Goal: Use online tool/utility: Utilize a website feature to perform a specific function

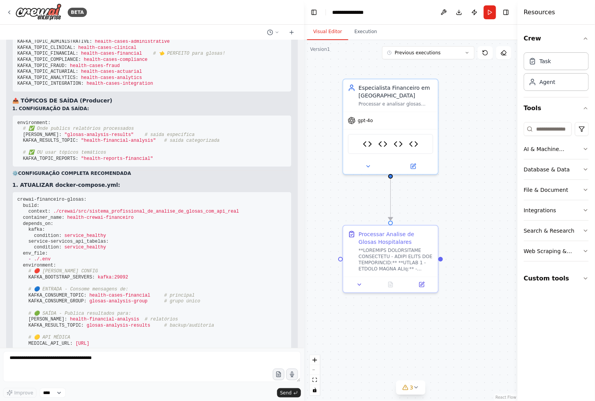
scroll to position [15440, 0]
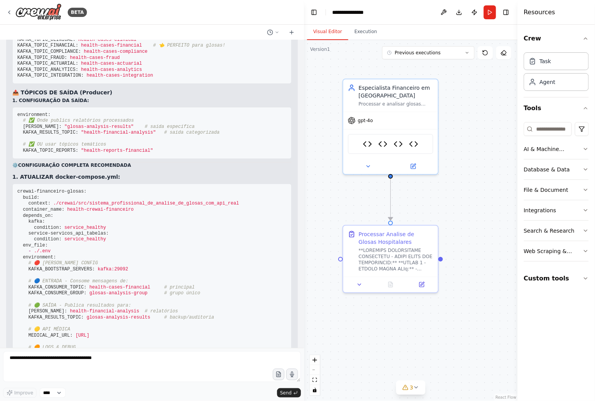
drag, startPoint x: 180, startPoint y: 155, endPoint x: 17, endPoint y: 148, distance: 163.1
drag, startPoint x: 156, startPoint y: 174, endPoint x: 23, endPoint y: 171, distance: 132.1
copy span "KAFKA_CONSUMER_TOPIC: "glosas-hospitalares-entrada""
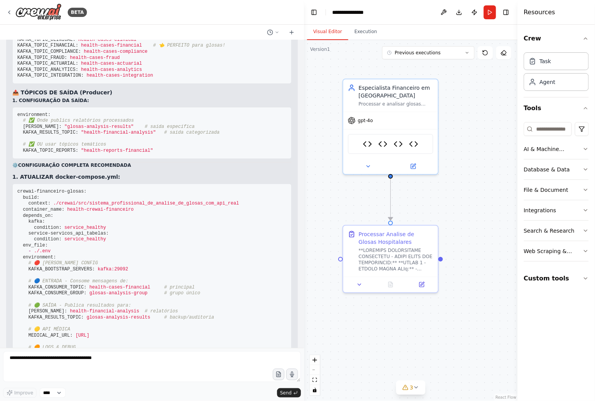
drag, startPoint x: 179, startPoint y: 156, endPoint x: 3, endPoint y: 151, distance: 176.5
click at [3, 151] on div "Hello! I'm the CrewAI assistant. What kind of automation do you want to build? …" at bounding box center [152, 194] width 304 height 308
copy code "KAFKA_TOPIC_FINANCIAL: health-cases-financial # entrada principal KAFKA_TOPIC_I…"
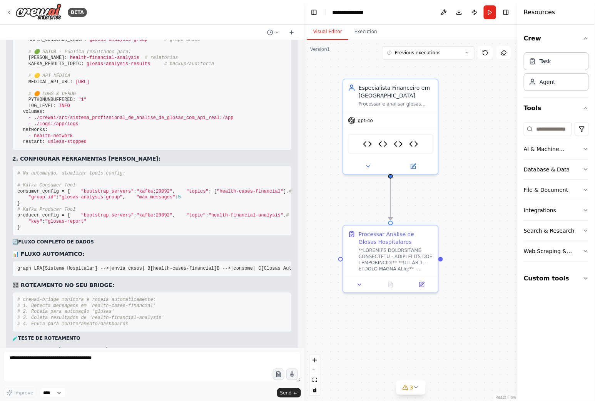
scroll to position [15696, 0]
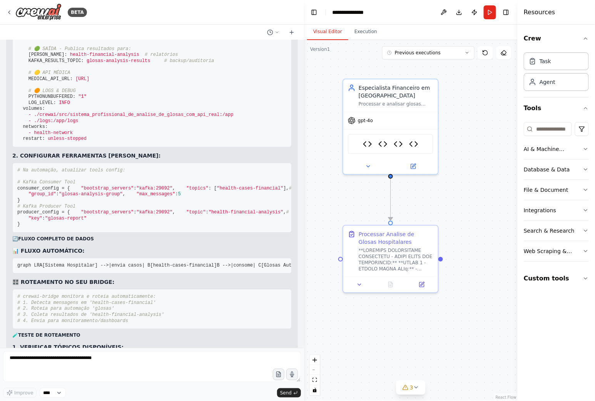
drag, startPoint x: 22, startPoint y: 176, endPoint x: 153, endPoint y: 194, distance: 131.8
click at [153, 147] on pre "crewai-financeiro-glosas: build: context: ./crewai/src/sistema_profissional_de_…" at bounding box center [152, 37] width 280 height 220
click at [159, 147] on pre "crewai-financeiro-glosas: build: context: ./crewai/src/sistema_profissional_de_…" at bounding box center [152, 37] width 280 height 220
drag, startPoint x: 189, startPoint y: 210, endPoint x: 12, endPoint y: 196, distance: 177.7
click at [12, 147] on pre "crewai-financeiro-glosas: build: context: ./crewai/src/sistema_profissional_de_…" at bounding box center [152, 37] width 280 height 220
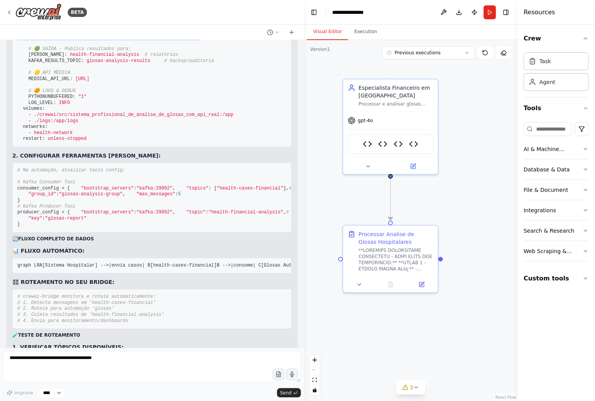
copy code "# 🔵 ENTRADA - Consome mensagens de: KAFKA_CONSUMER_TOPIC: health-cases-financia…"
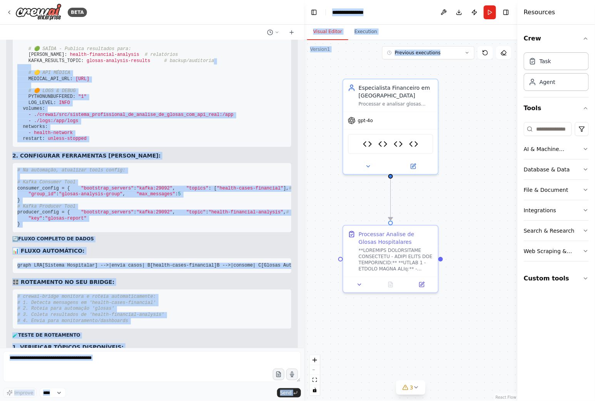
drag, startPoint x: 202, startPoint y: 234, endPoint x: -3, endPoint y: 204, distance: 207.4
click at [0, 204] on html "BETA Hello! I'm the CrewAI assistant. What kind of automation do you want to bu…" at bounding box center [297, 200] width 595 height 401
copy div "# 🟡 LOR IPSUMD SITAMET_CON_ADI: elit://seddoei-temporin_utl_etdolor:3002 # 🟠 MA…"
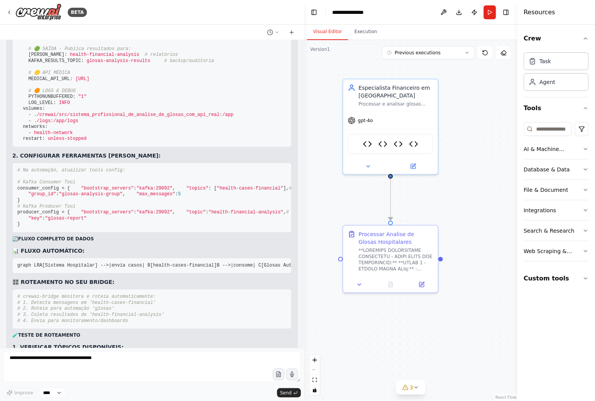
click at [92, 64] on span "glosas-analysis-results" at bounding box center [119, 60] width 64 height 5
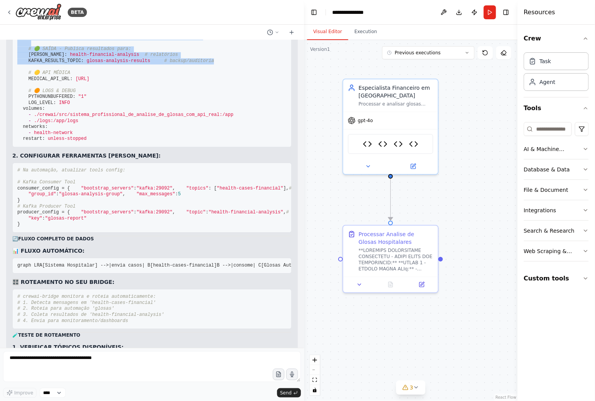
drag, startPoint x: 202, startPoint y: 234, endPoint x: 8, endPoint y: 196, distance: 197.4
click at [8, 196] on div "Agora vou explicar o sistema de tópicos [PERSON_NAME] e como configurar o rotea…" at bounding box center [152, 115] width 292 height 937
copy code "# 🔵 ENTRADA - Consome mensagens de: KAFKA_CONSUMER_TOPIC: health-cases-financia…"
drag, startPoint x: 176, startPoint y: 251, endPoint x: 5, endPoint y: 245, distance: 171.5
click at [5, 245] on div "Hello! I'm the CrewAI assistant. What kind of automation do you want to build? …" at bounding box center [152, 194] width 304 height 308
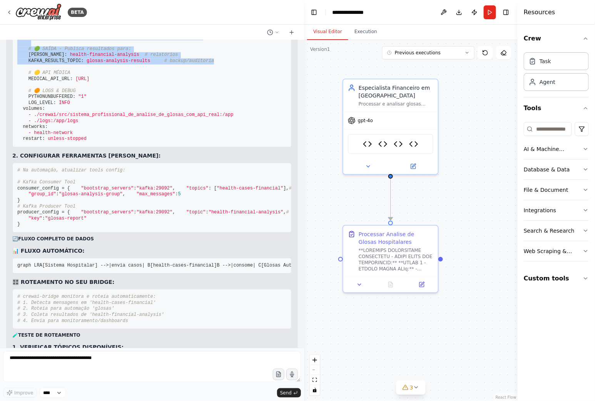
copy code "# 🟡 API MÉDICA MEDICAL_API_URL: [URL]"
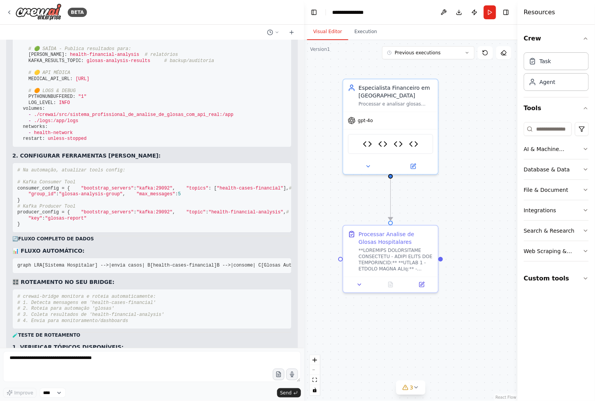
drag, startPoint x: 85, startPoint y: 180, endPoint x: 27, endPoint y: 180, distance: 57.8
click at [26, 147] on pre "crewai-financeiro-glosas: build: context: ./crewai/src/sistema_profissional_de_…" at bounding box center [152, 37] width 280 height 220
copy span "# 🔴 [PERSON_NAME] CONFIG"
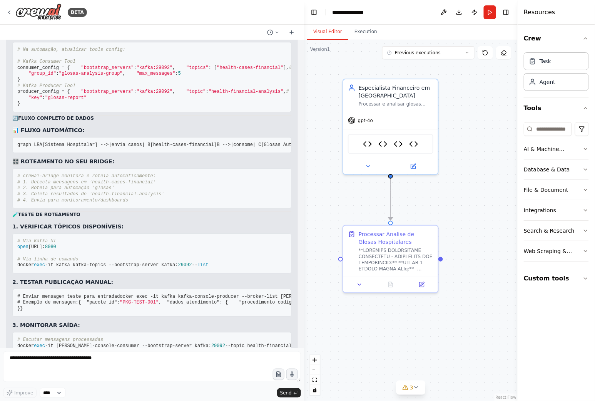
scroll to position [15825, 0]
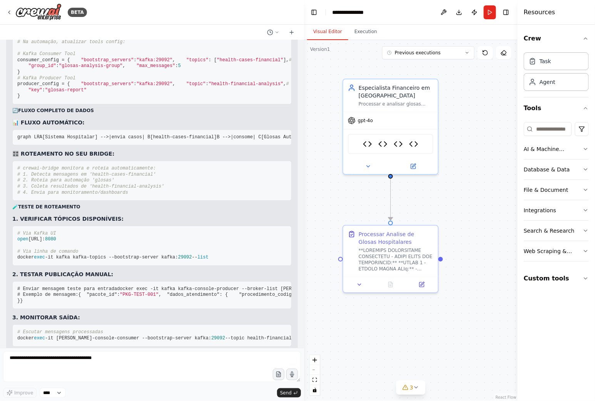
drag, startPoint x: 77, startPoint y: 135, endPoint x: 16, endPoint y: 135, distance: 60.9
copy span "# 🟠 LOGS & DEBUG"
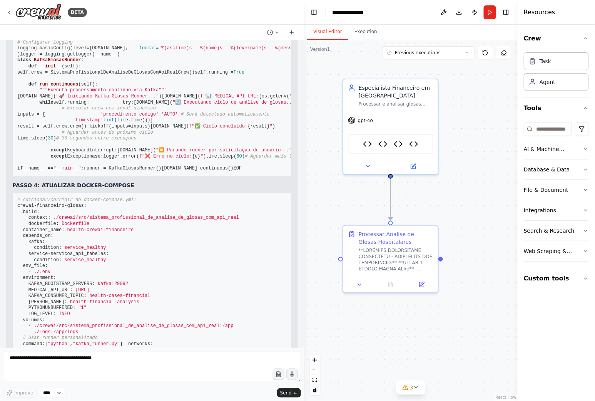
scroll to position [16895, 0]
drag, startPoint x: 85, startPoint y: 133, endPoint x: 50, endPoint y: 130, distance: 34.4
copy span "pyproject.toml"
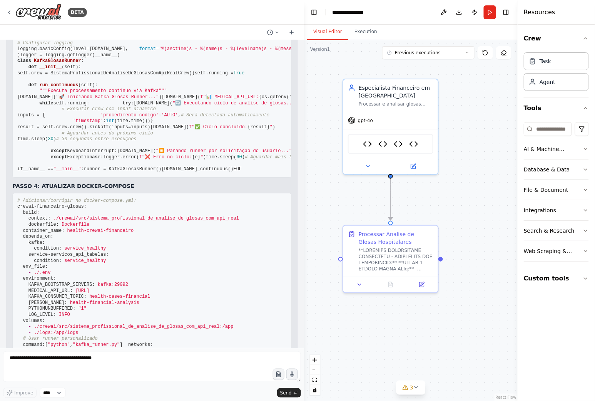
drag, startPoint x: 17, startPoint y: 144, endPoint x: 55, endPoint y: 290, distance: 151.3
copy code "[project] name = "sistema_profissional_de_analise_de_glosas_com_api_real" versi…"
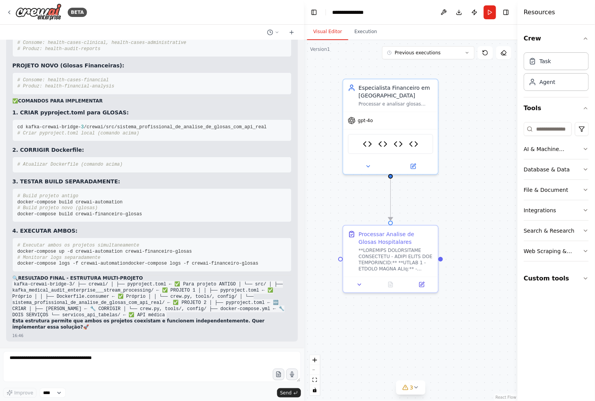
scroll to position [18581, 0]
drag, startPoint x: 85, startPoint y: 317, endPoint x: 10, endPoint y: 134, distance: 197.1
drag, startPoint x: 139, startPoint y: 270, endPoint x: 89, endPoint y: 267, distance: 49.7
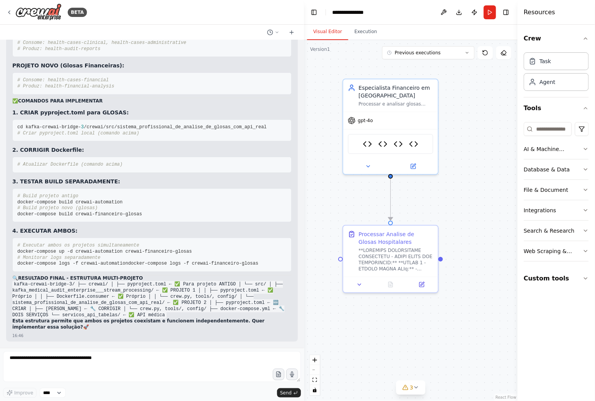
drag, startPoint x: 147, startPoint y: 277, endPoint x: 83, endPoint y: 275, distance: 63.6
drag, startPoint x: 139, startPoint y: 268, endPoint x: 83, endPoint y: 270, distance: 56.7
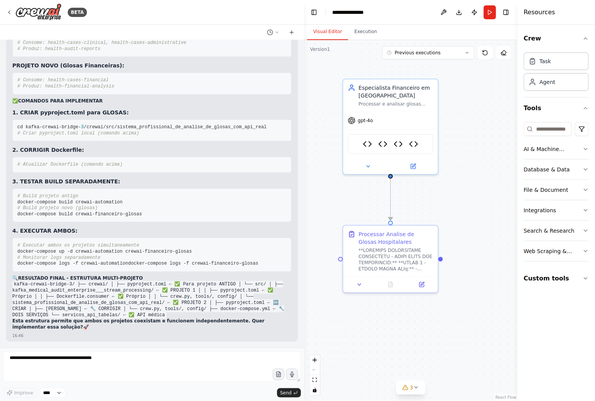
scroll to position [18453, 0]
drag, startPoint x: 31, startPoint y: 243, endPoint x: 14, endPoint y: 132, distance: 111.8
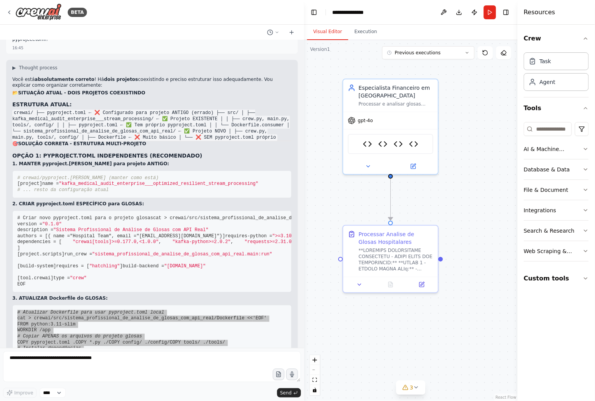
scroll to position [17383, 0]
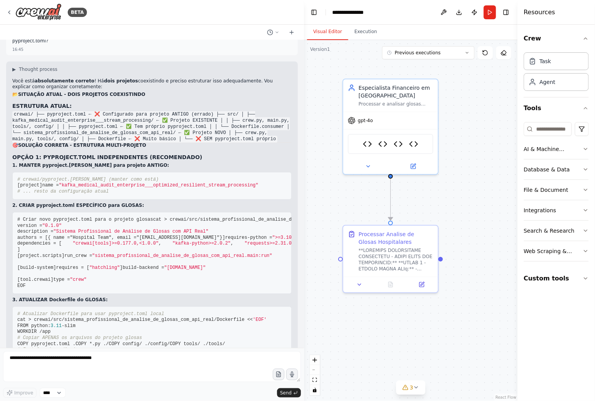
drag, startPoint x: 237, startPoint y: 80, endPoint x: 201, endPoint y: 78, distance: 36.6
drag, startPoint x: 191, startPoint y: 108, endPoint x: 171, endPoint y: 97, distance: 21.9
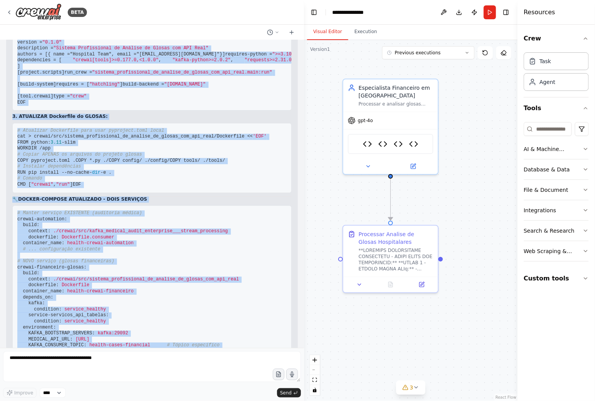
scroll to position [17721, 0]
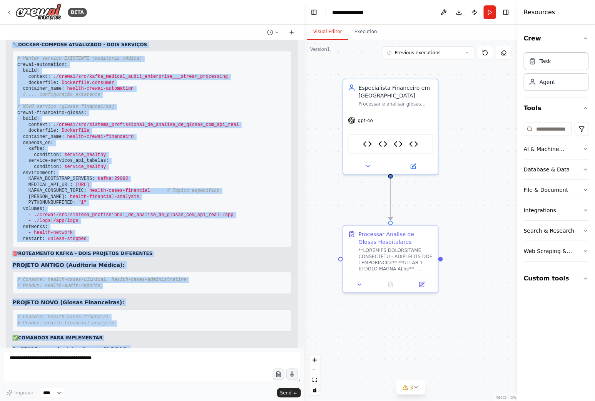
drag, startPoint x: 16, startPoint y: 92, endPoint x: 157, endPoint y: 116, distance: 143.1
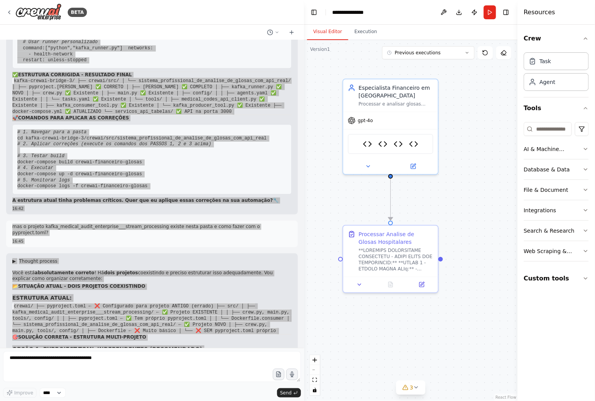
scroll to position [17165, 0]
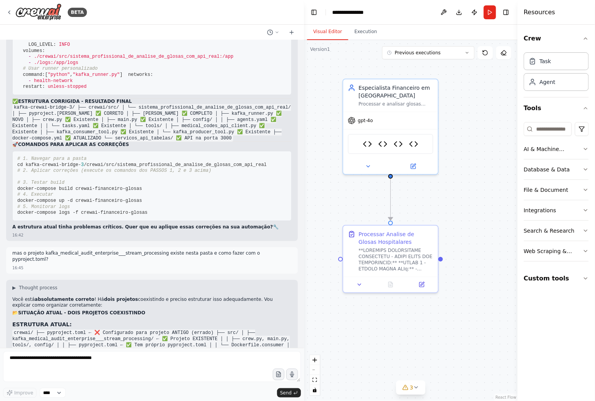
drag, startPoint x: 76, startPoint y: 255, endPoint x: 8, endPoint y: 76, distance: 191.3
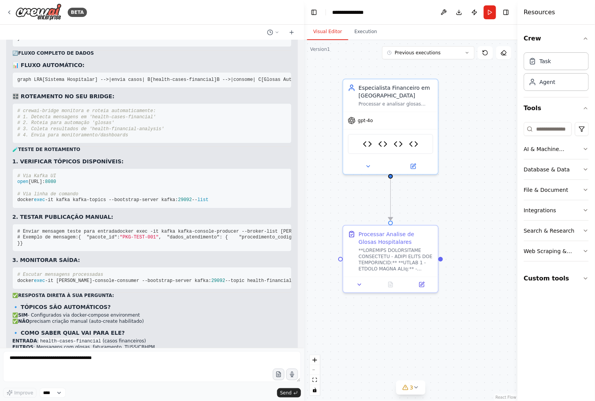
scroll to position [15881, 0]
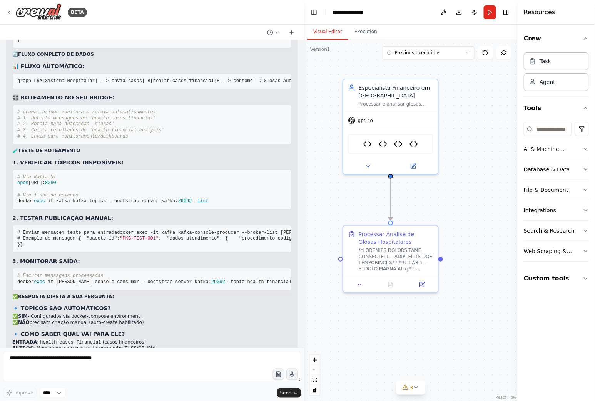
drag, startPoint x: 26, startPoint y: 208, endPoint x: 5, endPoint y: 172, distance: 41.9
click at [5, 172] on div "Hello! I'm the CrewAI assistant. What kind of automation do you want to build? …" at bounding box center [152, 194] width 304 height 308
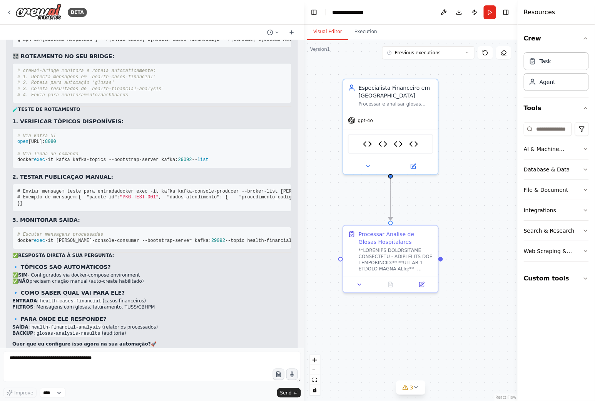
scroll to position [15924, 0]
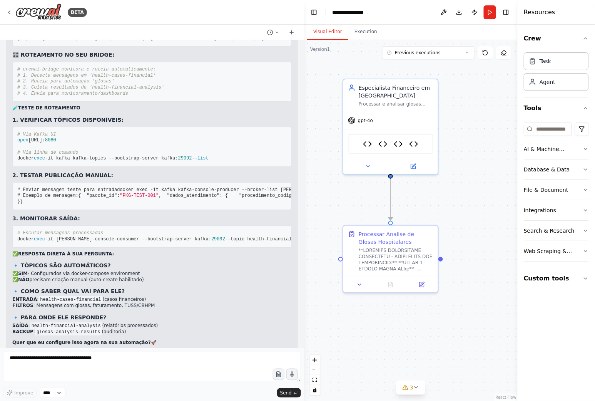
drag, startPoint x: 25, startPoint y: 210, endPoint x: 17, endPoint y: 114, distance: 96.3
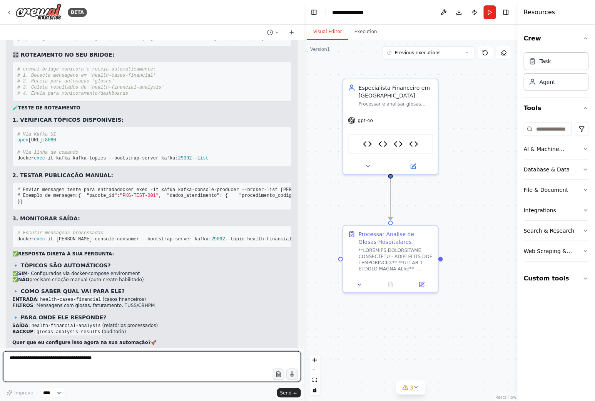
click at [82, 360] on textarea at bounding box center [152, 366] width 298 height 31
paste textarea "**********"
type textarea "**********"
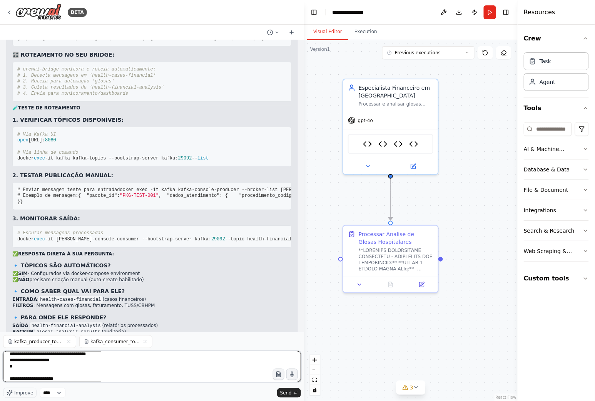
scroll to position [43, 0]
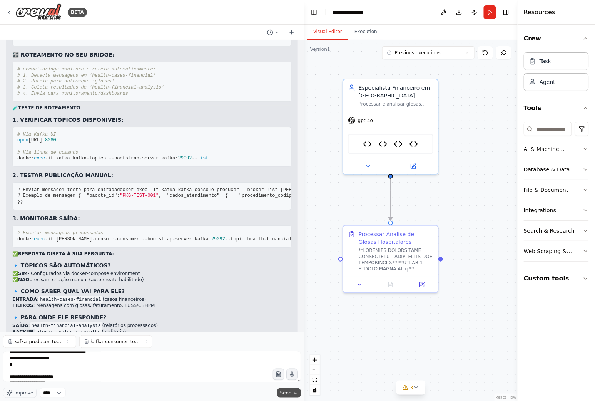
click at [290, 390] on span "Send" at bounding box center [286, 393] width 12 height 6
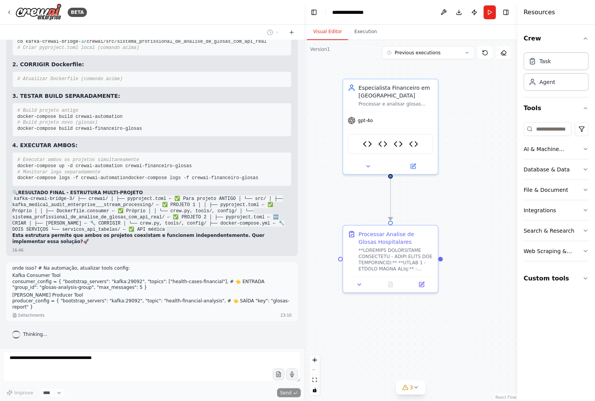
scroll to position [19003, 0]
click at [357, 287] on button at bounding box center [360, 282] width 27 height 9
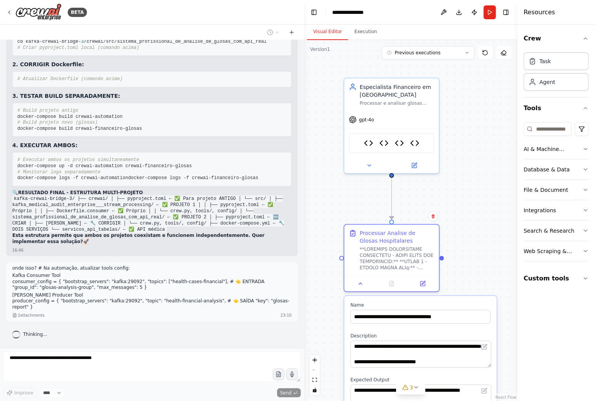
drag, startPoint x: 498, startPoint y: 270, endPoint x: 507, endPoint y: 174, distance: 96.7
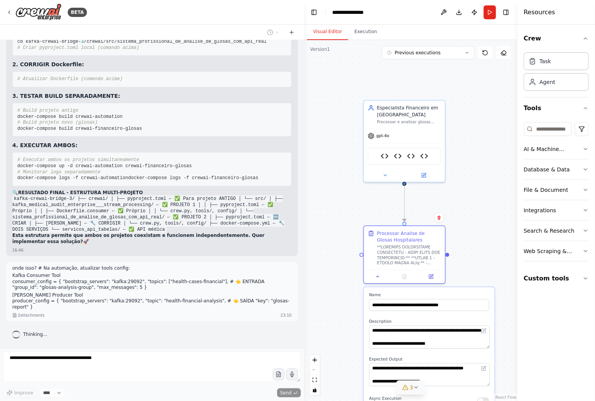
click at [412, 390] on span "3" at bounding box center [411, 388] width 3 height 8
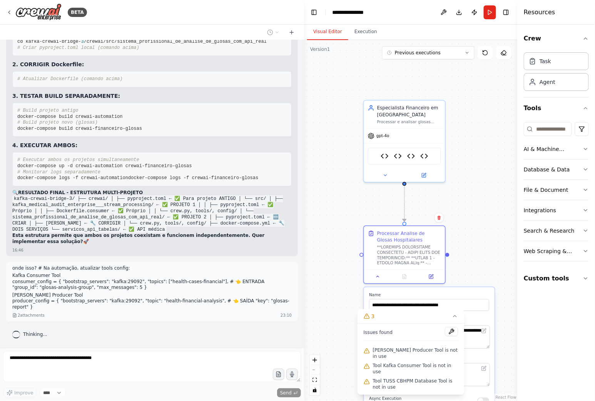
click at [340, 314] on div ".deletable-edge-delete-btn { width: 20px; height: 20px; border: 0px solid #ffff…" at bounding box center [411, 220] width 214 height 361
click at [456, 319] on icon at bounding box center [455, 316] width 6 height 6
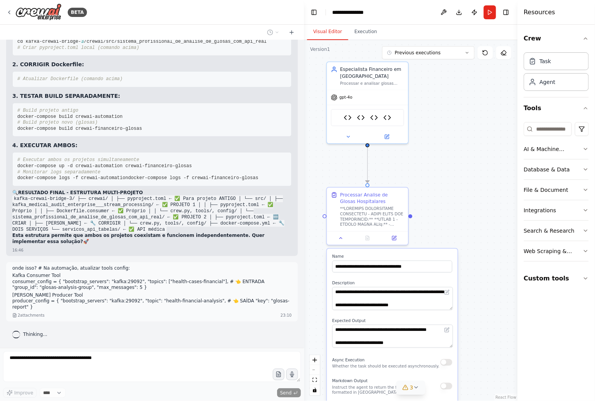
drag, startPoint x: 496, startPoint y: 245, endPoint x: 459, endPoint y: 206, distance: 53.4
click at [459, 206] on div ".deletable-edge-delete-btn { width: 20px; height: 20px; border: 0px solid #ffff…" at bounding box center [411, 220] width 214 height 361
click at [360, 38] on button "Execution" at bounding box center [366, 32] width 35 height 16
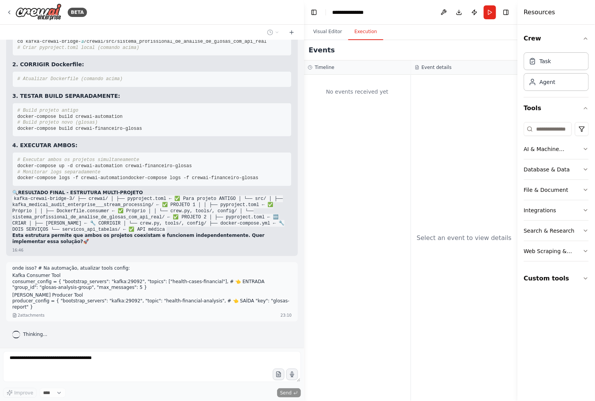
click at [361, 36] on button "Execution" at bounding box center [366, 32] width 35 height 16
click at [333, 35] on button "Visual Editor" at bounding box center [327, 32] width 41 height 16
